Goal: Information Seeking & Learning: Learn about a topic

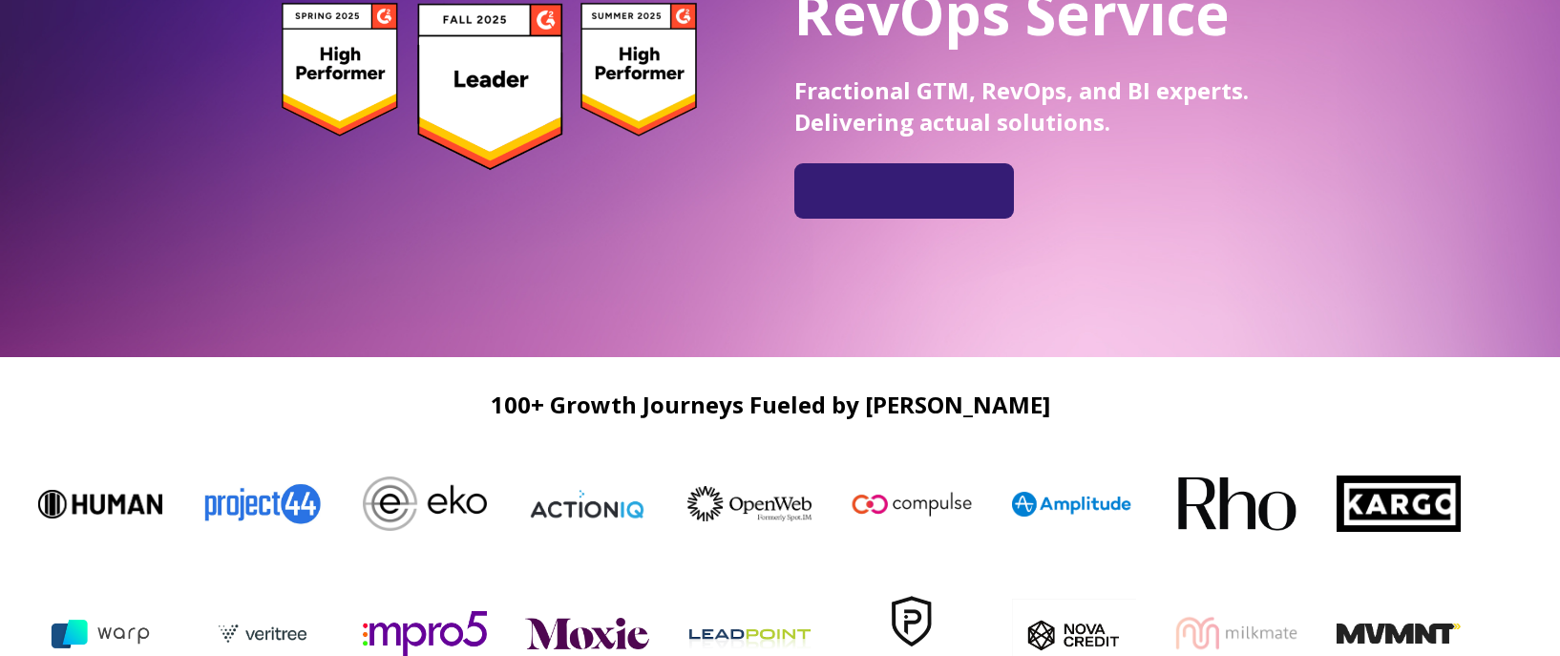
scroll to position [378, 0]
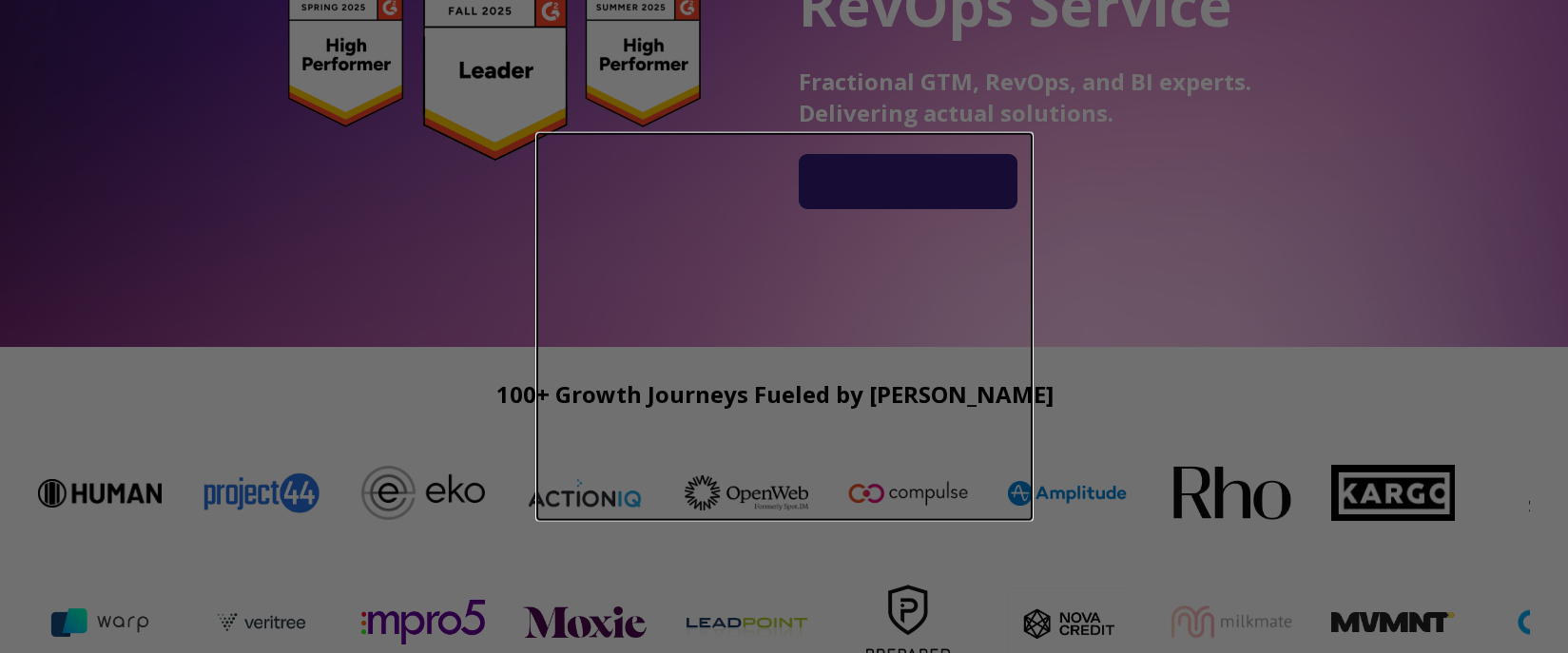
drag, startPoint x: 1564, startPoint y: 23, endPoint x: 1564, endPoint y: 65, distance: 42.0
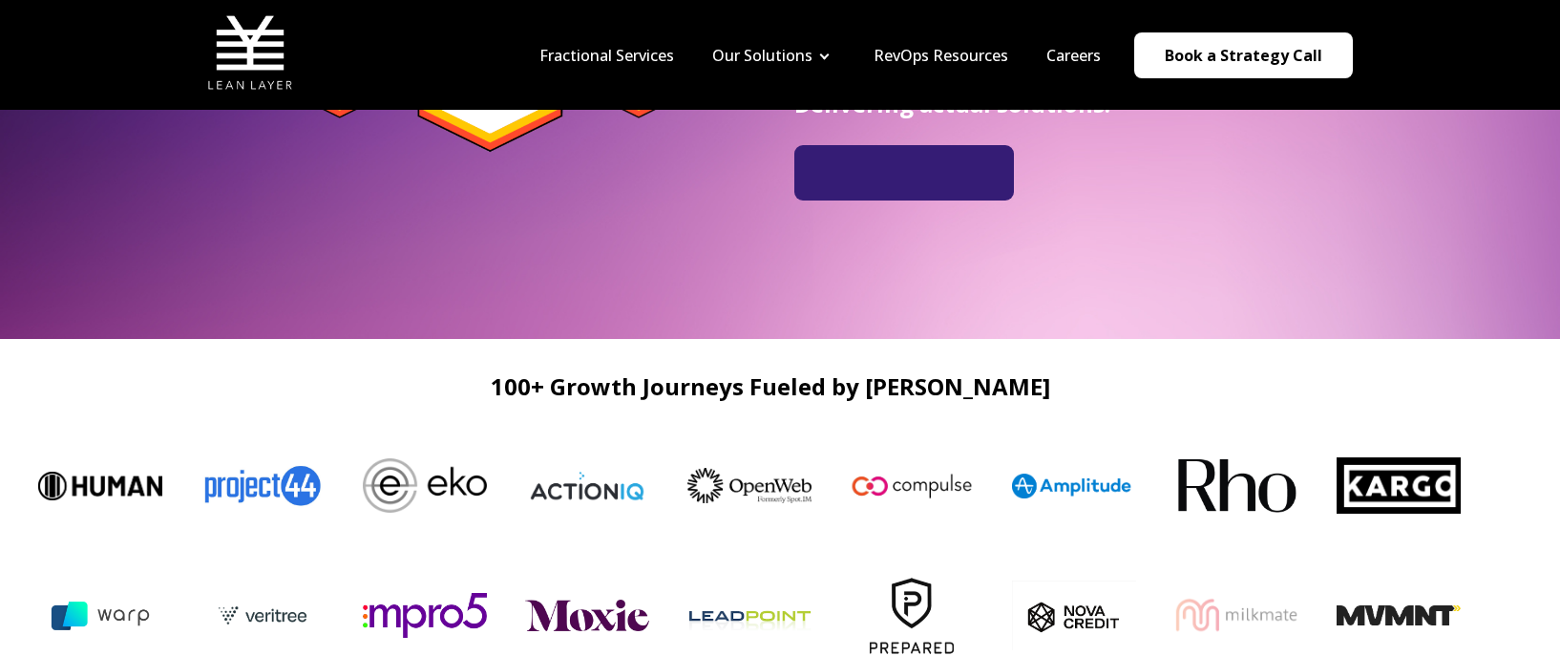
scroll to position [0, 0]
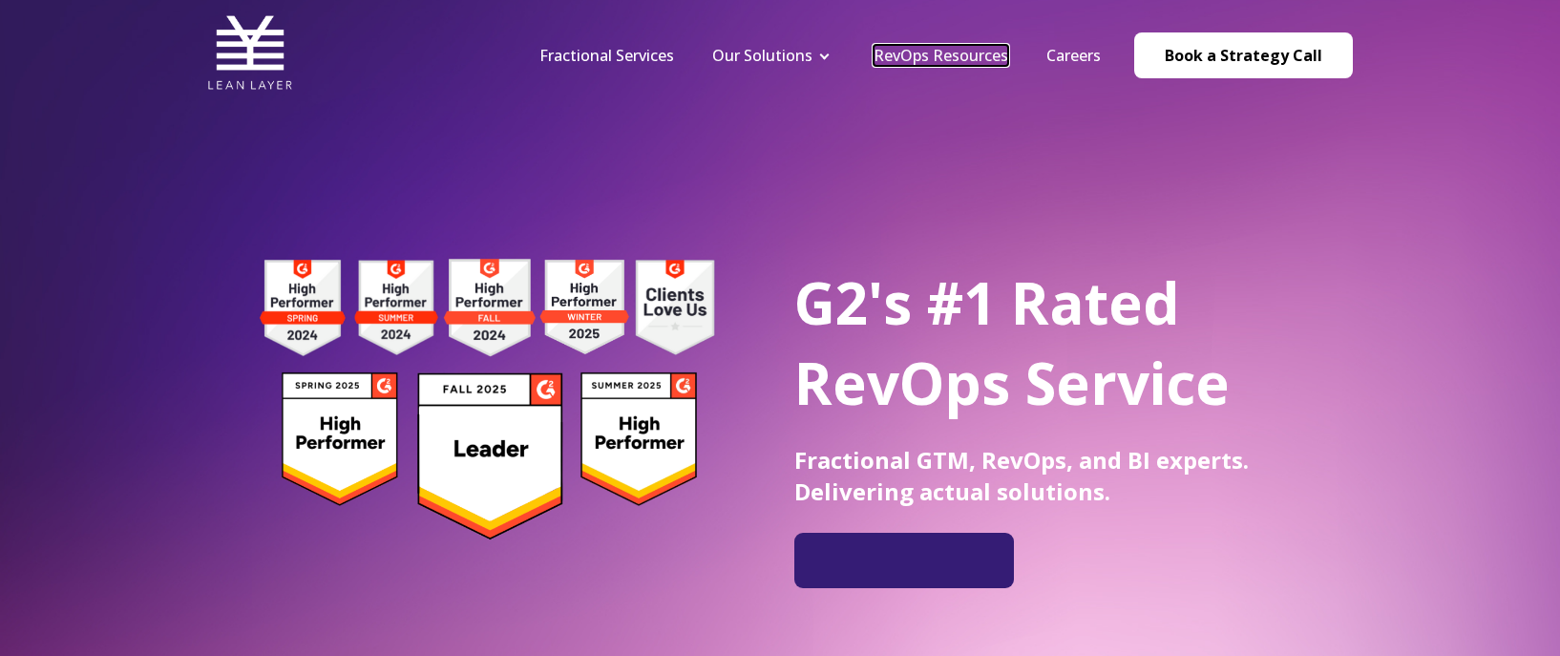
click at [951, 48] on link "RevOps Resources" at bounding box center [940, 55] width 135 height 21
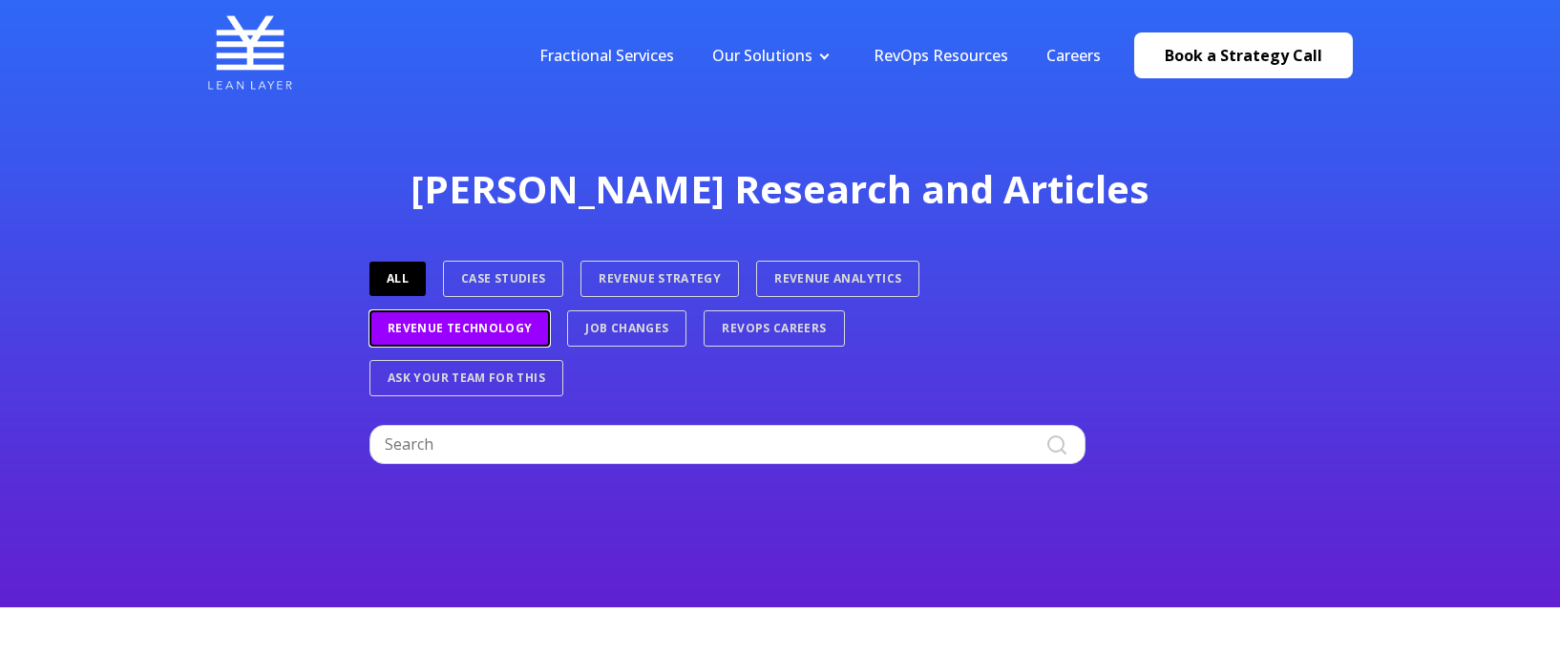
click at [509, 328] on link "Revenue Technology" at bounding box center [459, 328] width 180 height 36
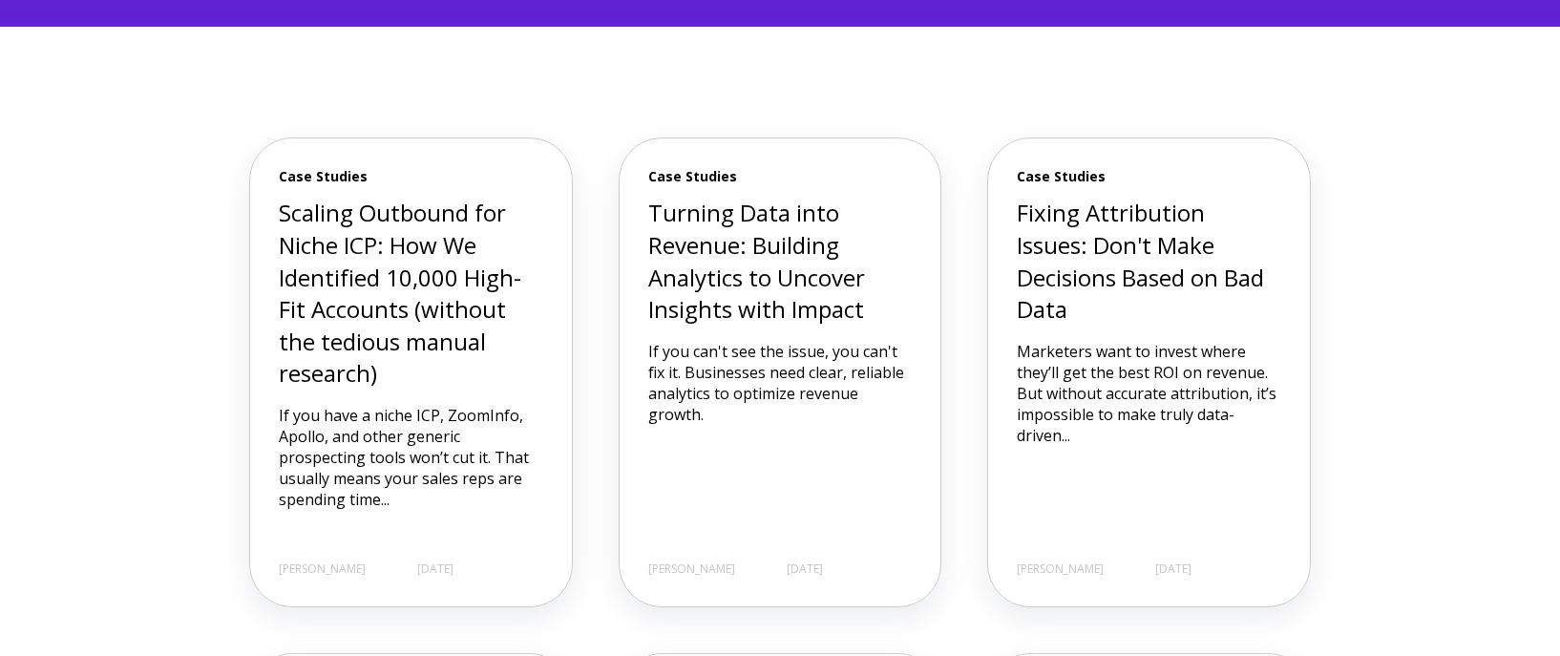
scroll to position [890, 0]
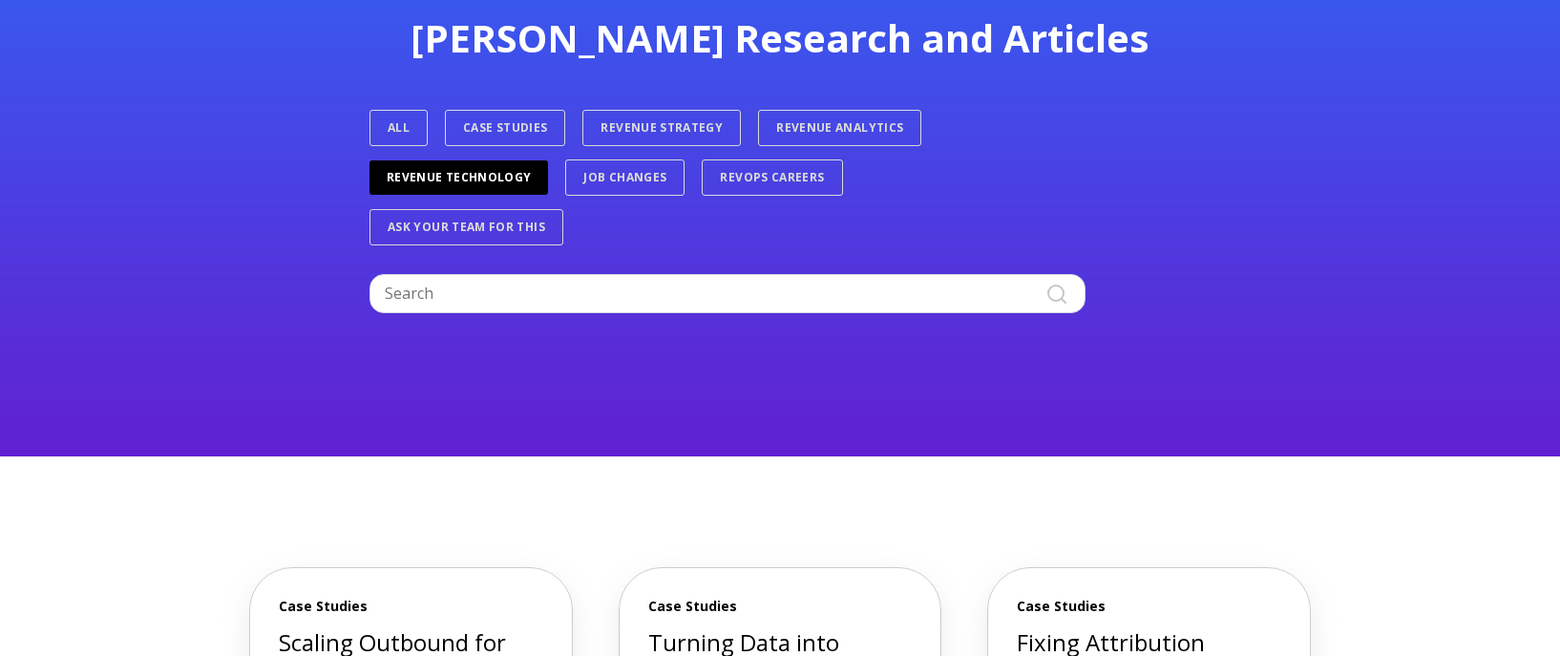
scroll to position [0, 0]
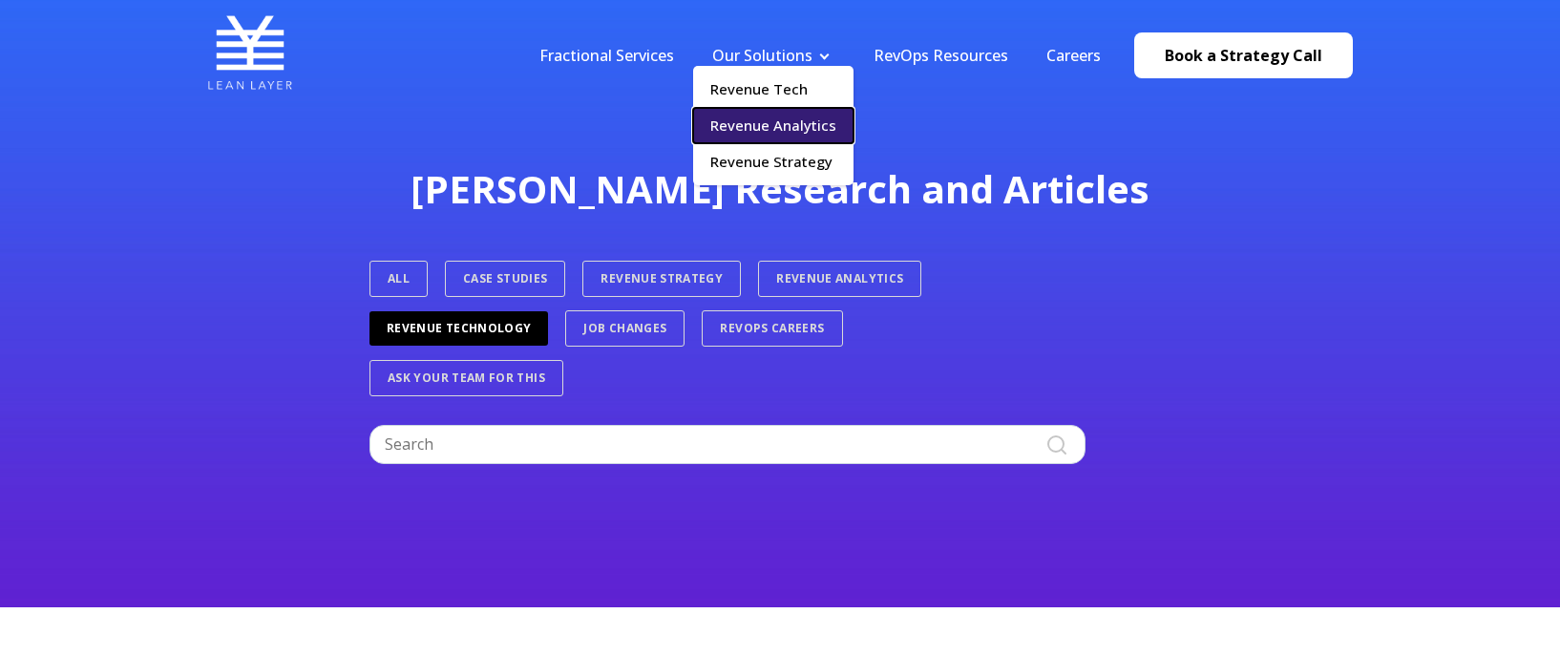
click at [754, 127] on link "Revenue Analytics" at bounding box center [773, 125] width 160 height 35
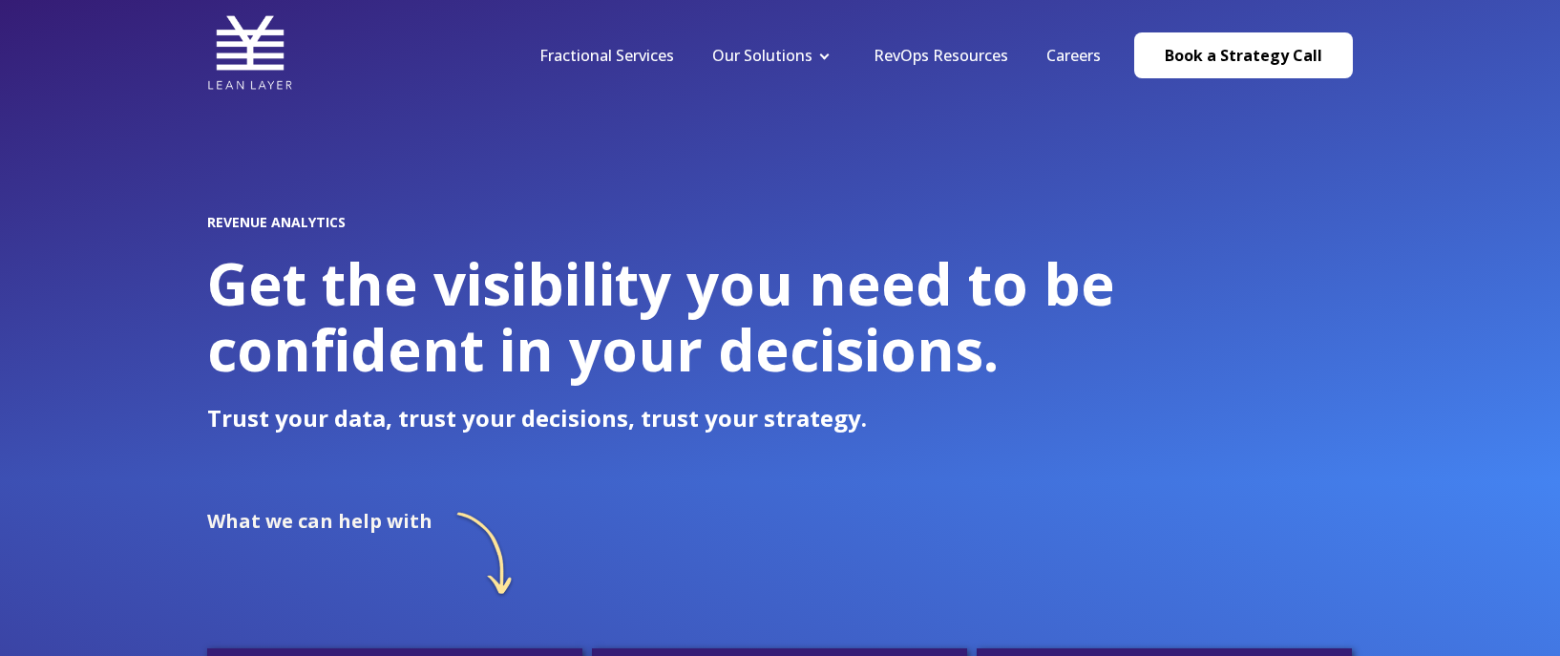
scroll to position [4689, 0]
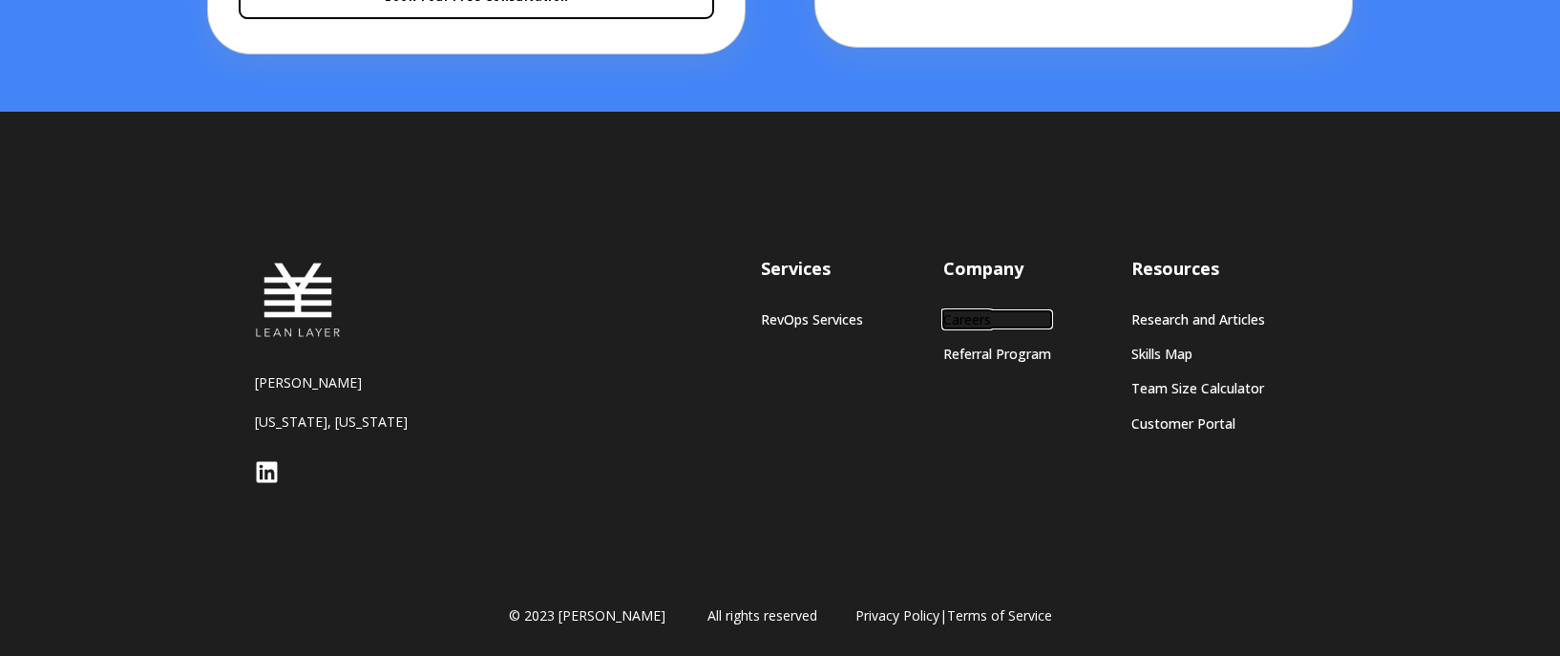
click at [963, 321] on link "Careers" at bounding box center [997, 319] width 108 height 16
